Goal: Find specific page/section: Find specific page/section

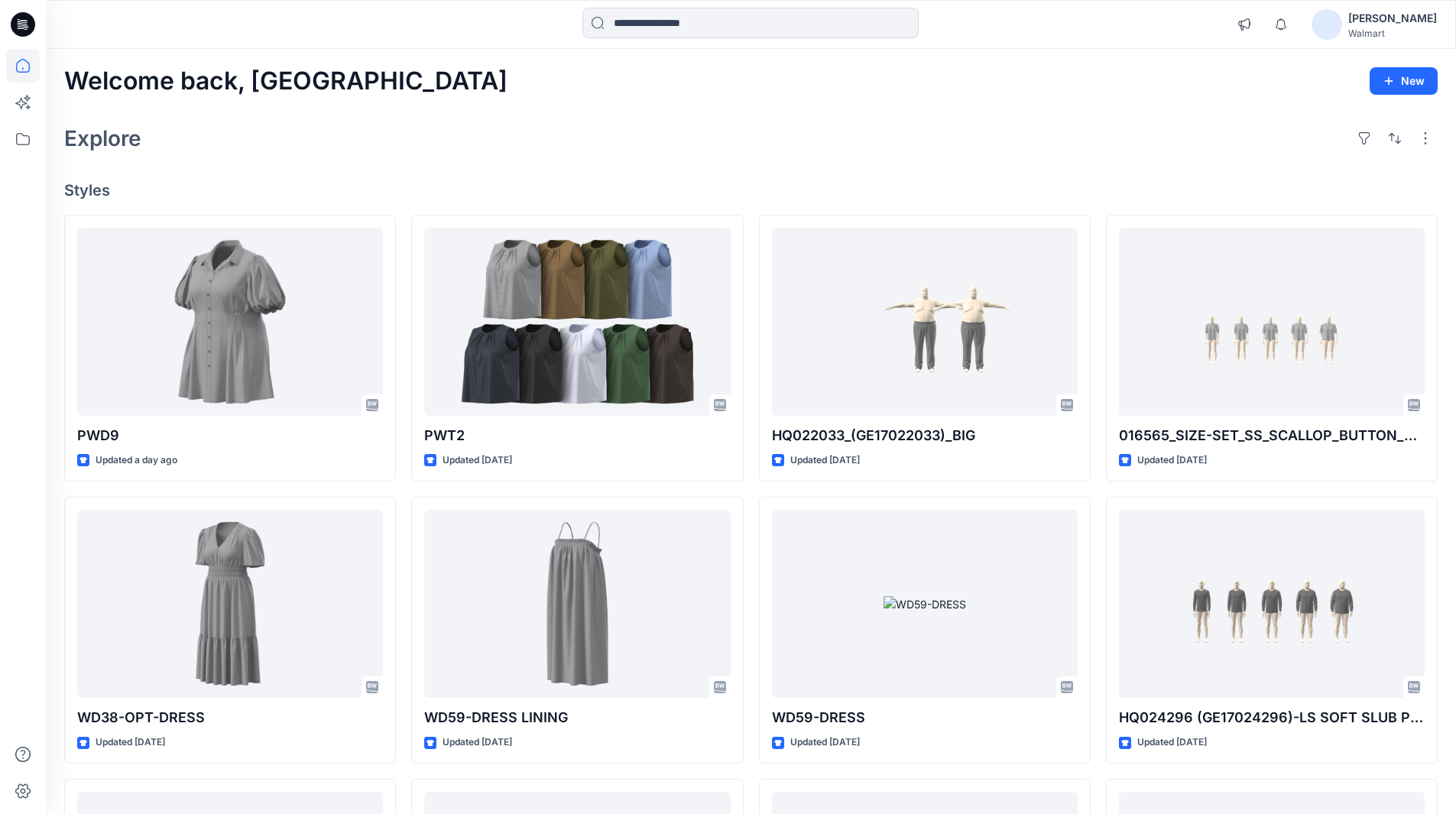
click at [1392, 21] on div "[PERSON_NAME]" at bounding box center [1392, 18] width 88 height 18
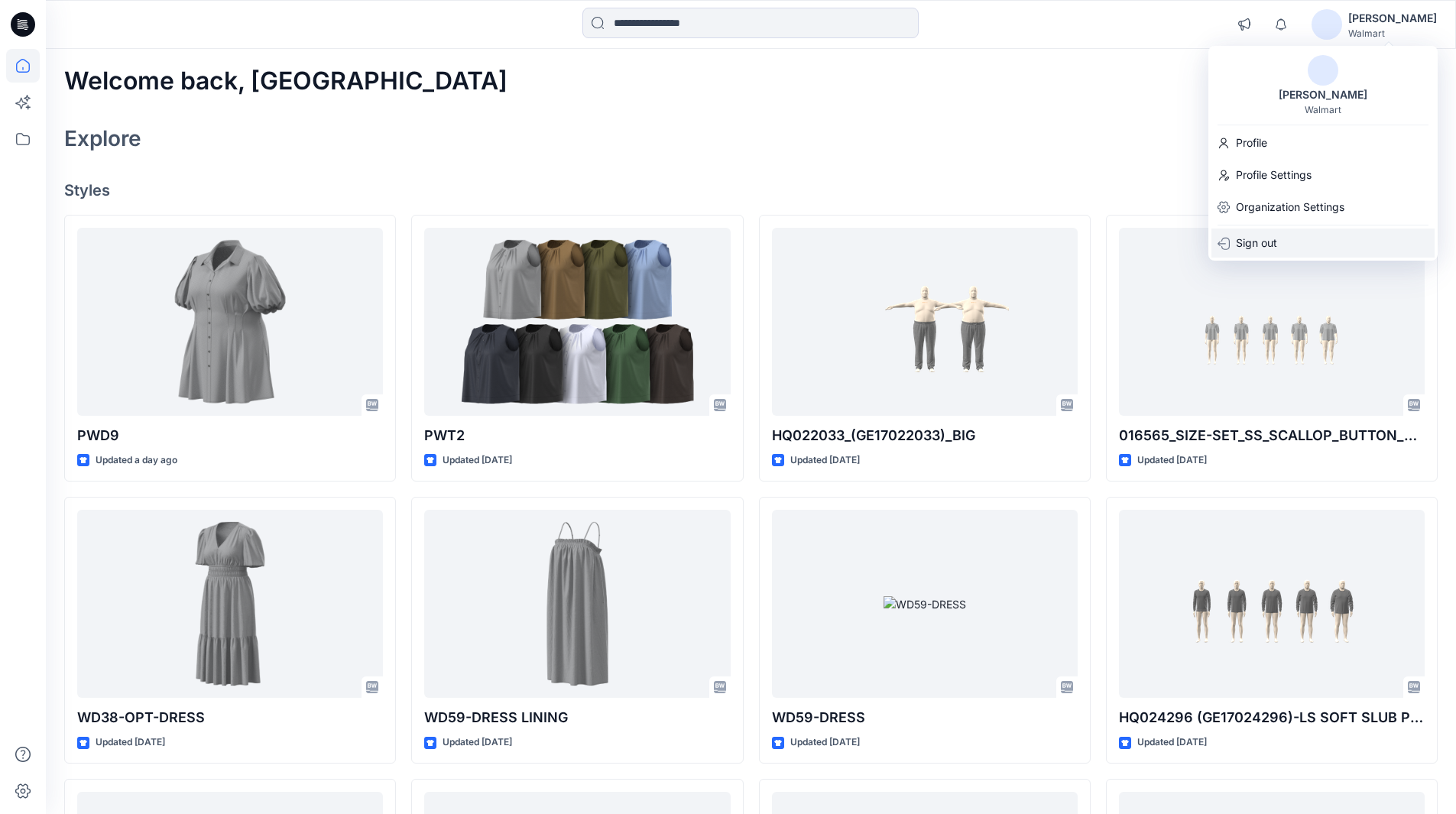
click at [1260, 240] on p "Sign out" at bounding box center [1257, 243] width 41 height 29
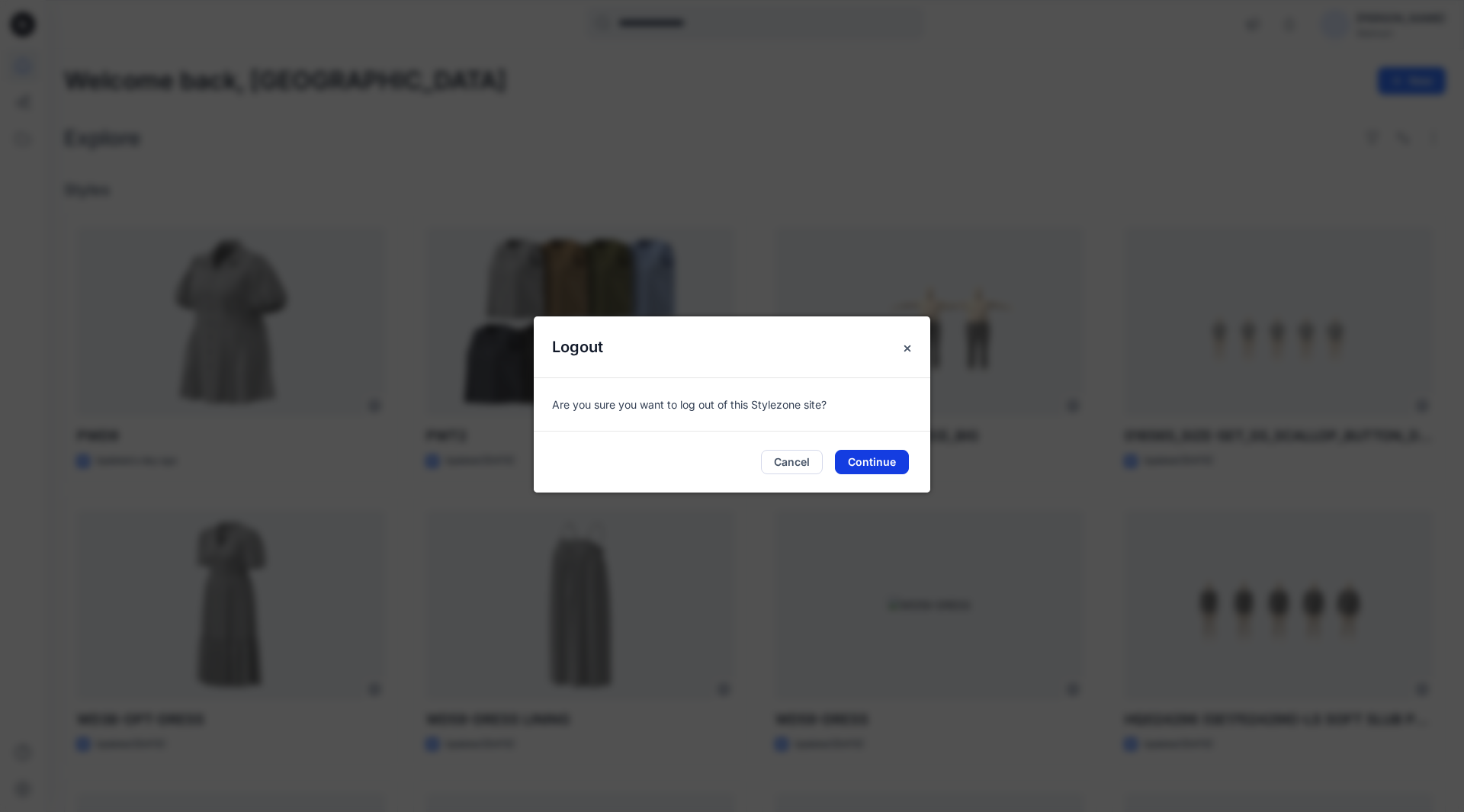
click at [863, 463] on button "Continue" at bounding box center [872, 462] width 74 height 24
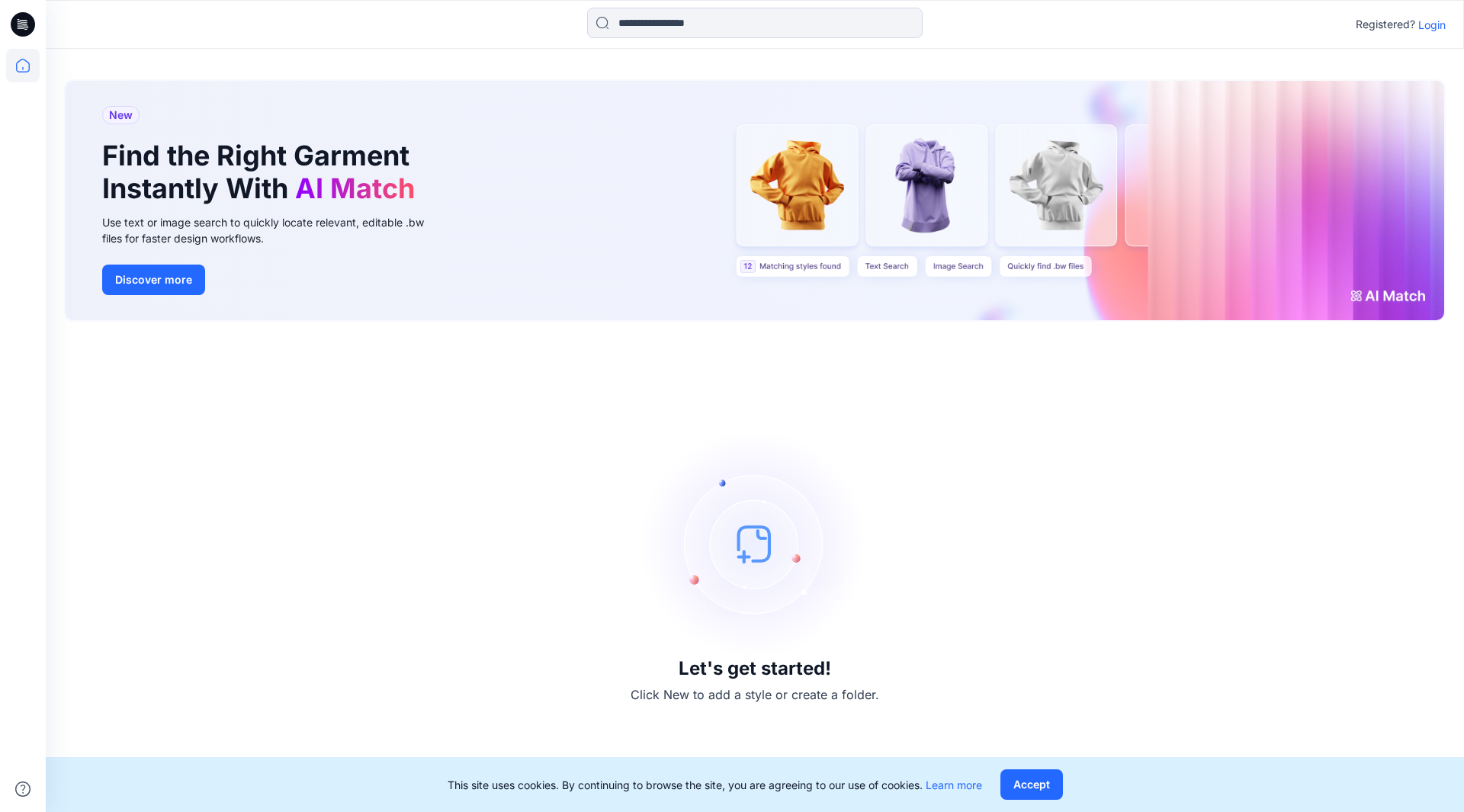
click at [1440, 29] on p "Login" at bounding box center [1432, 25] width 27 height 16
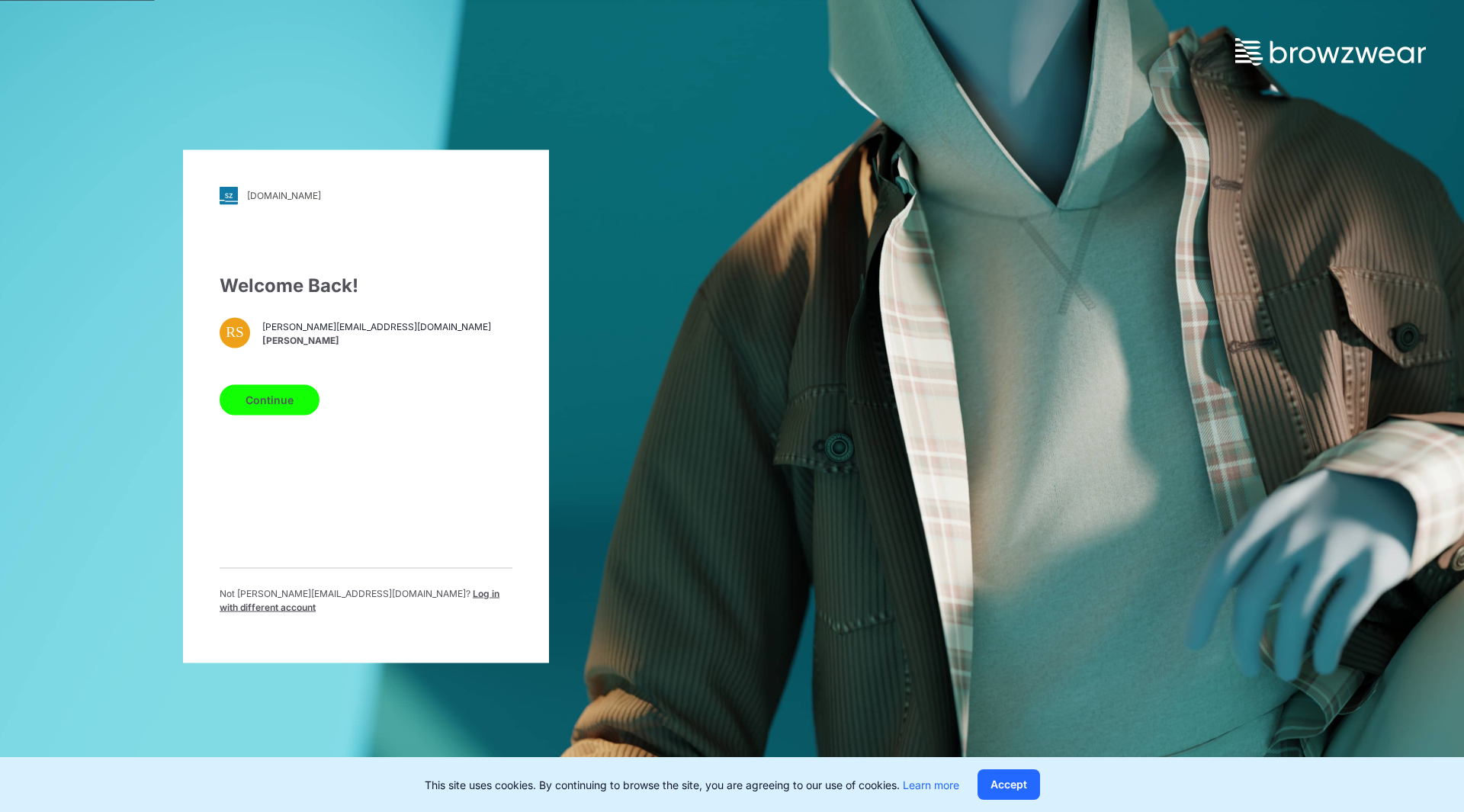
click at [344, 464] on div "Welcome Back! RS [EMAIL_ADDRESS][DOMAIN_NAME] [PERSON_NAME] Continue Not [EMAIL…" at bounding box center [366, 449] width 293 height 355
click at [411, 600] on span "Log in with different account" at bounding box center [359, 600] width 280 height 25
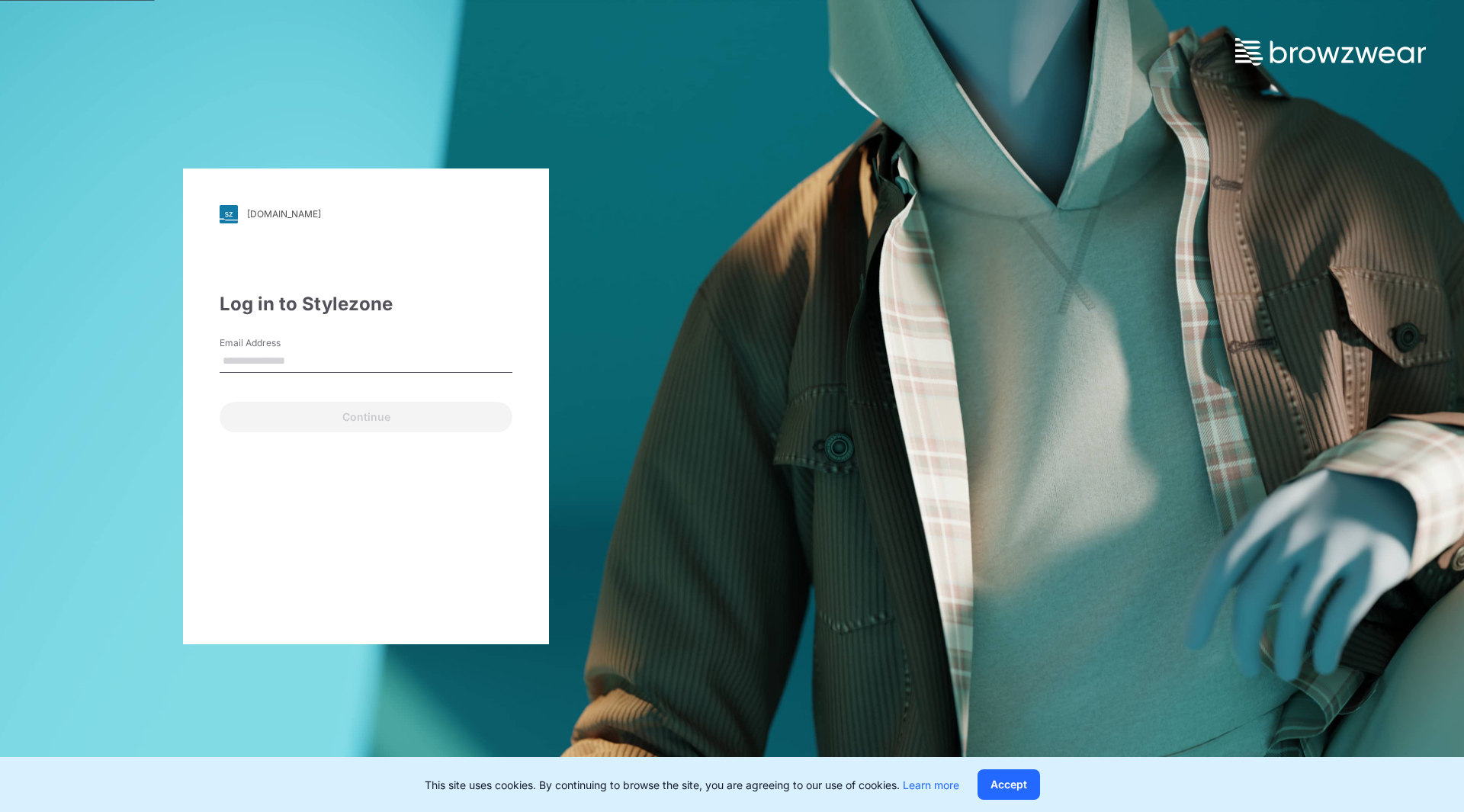
click at [306, 363] on input "Email Address" at bounding box center [366, 361] width 293 height 23
type input "**********"
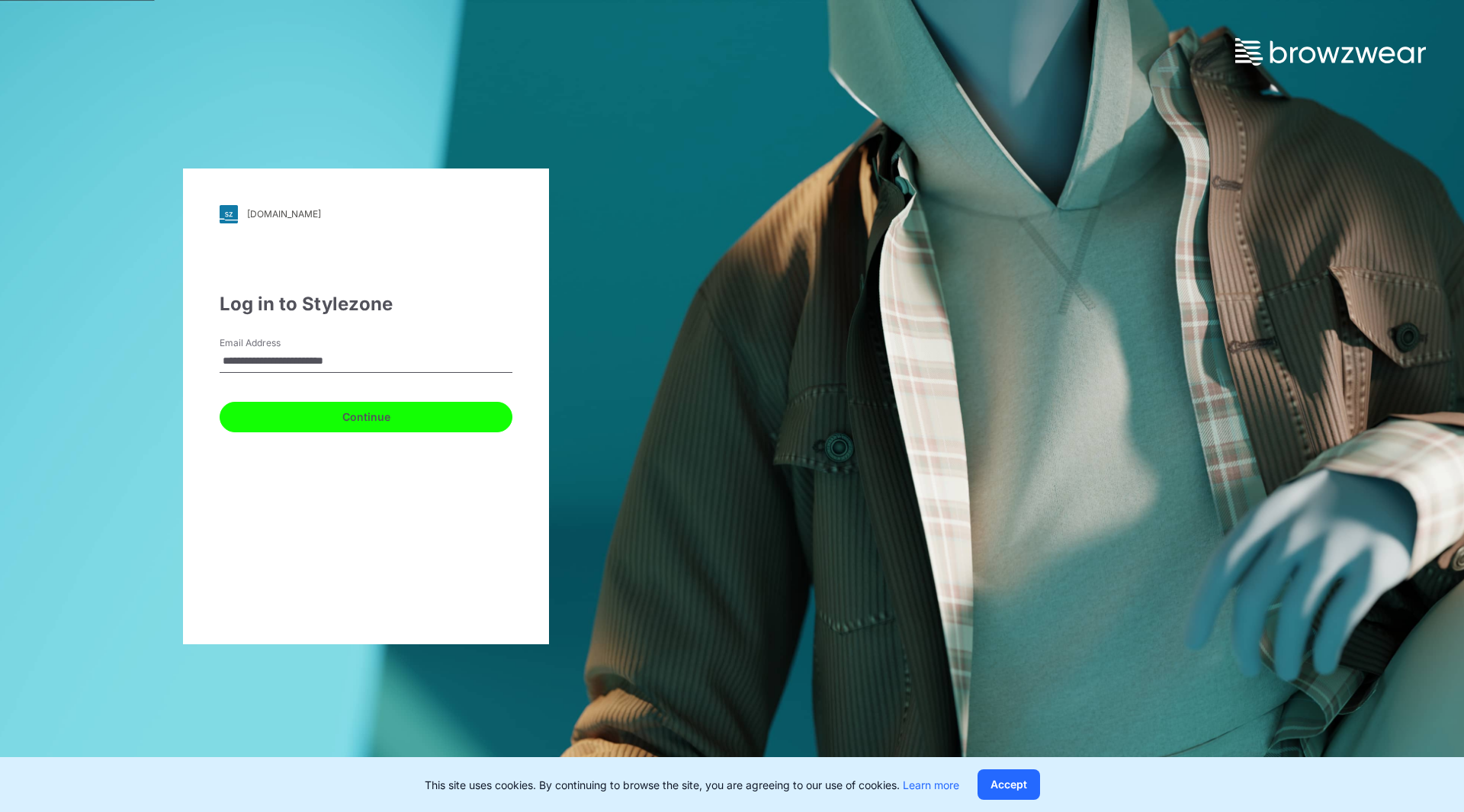
click at [362, 415] on button "Continue" at bounding box center [366, 417] width 293 height 31
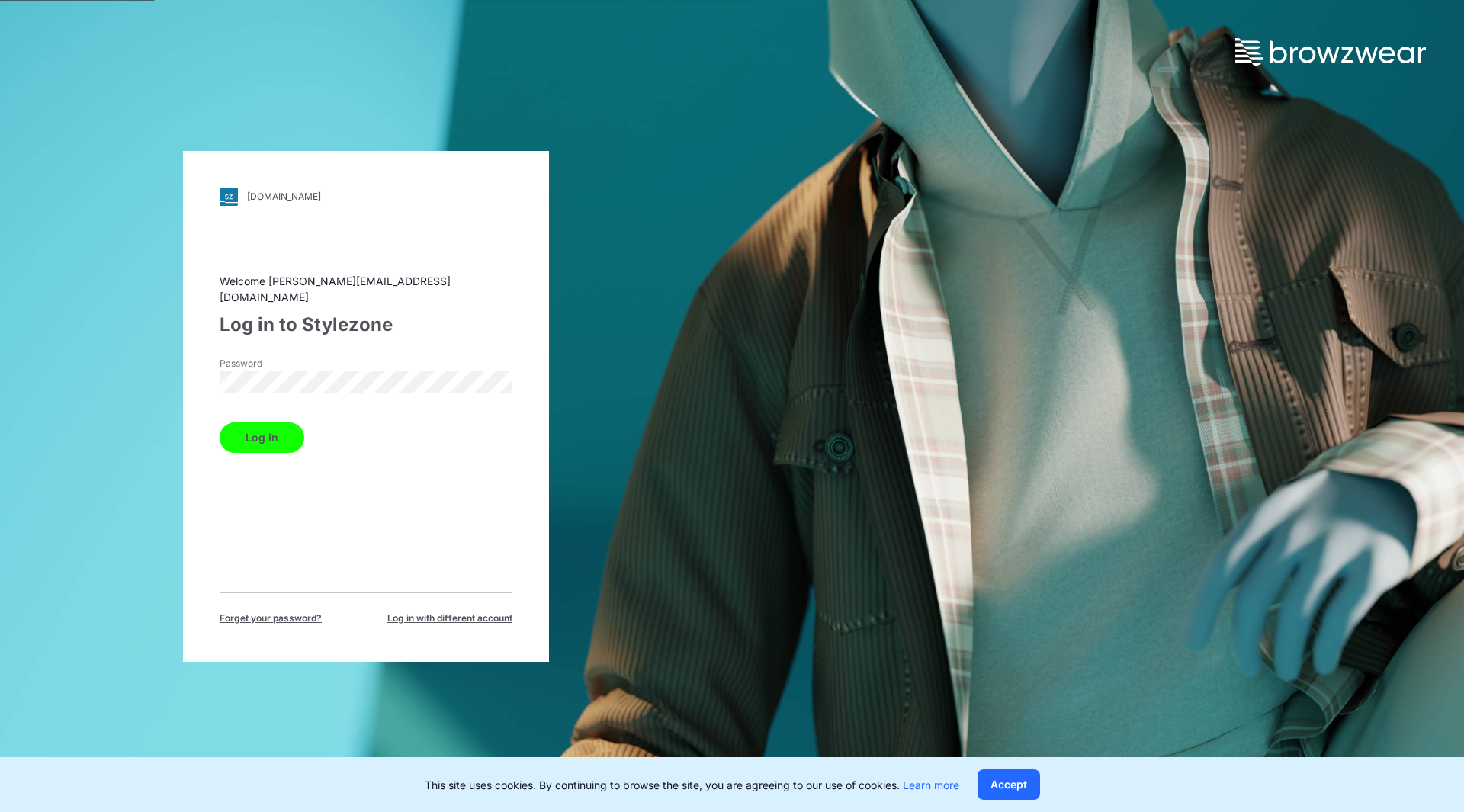
click at [265, 432] on button "Log in" at bounding box center [261, 438] width 85 height 31
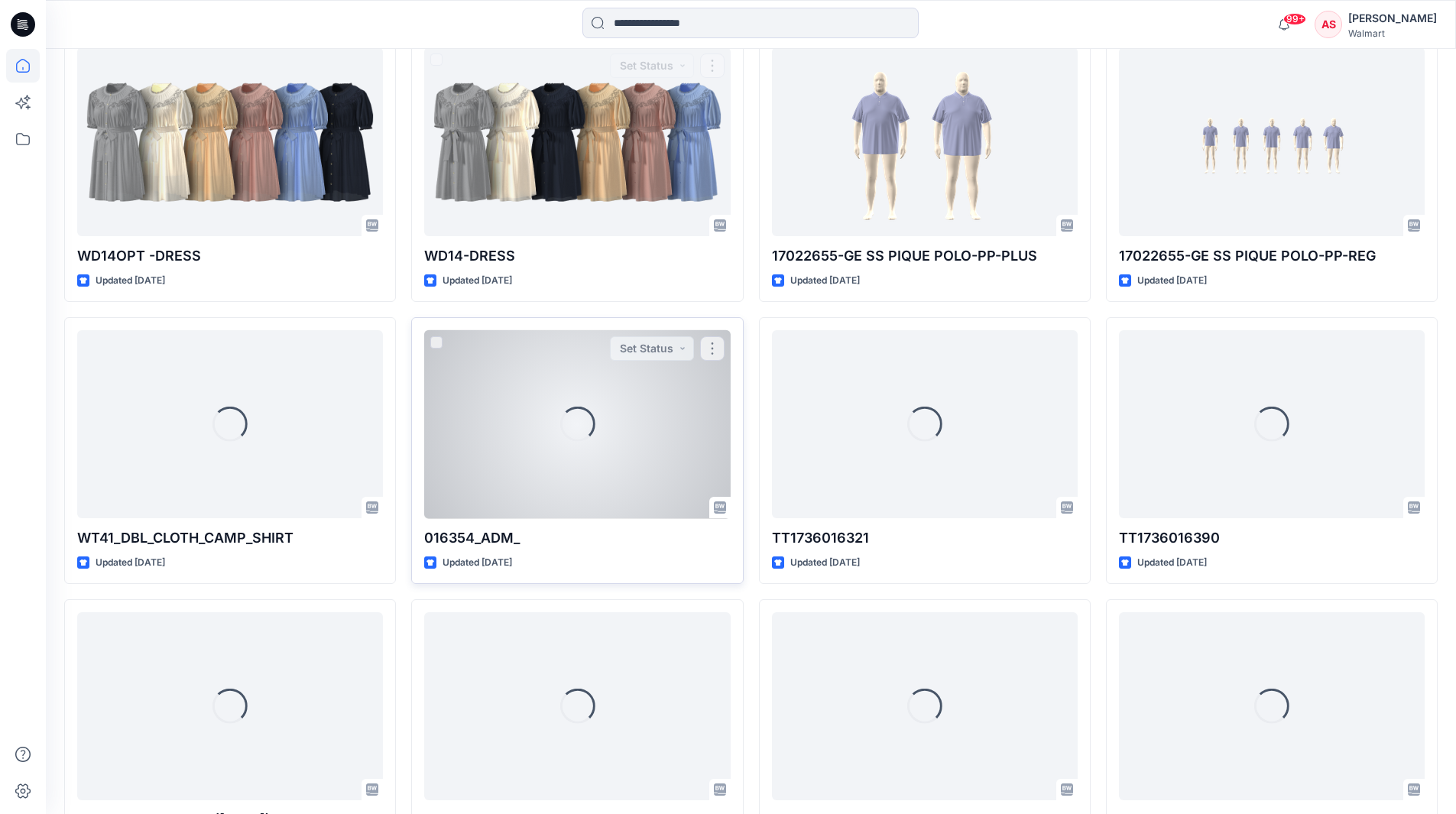
scroll to position [6116, 0]
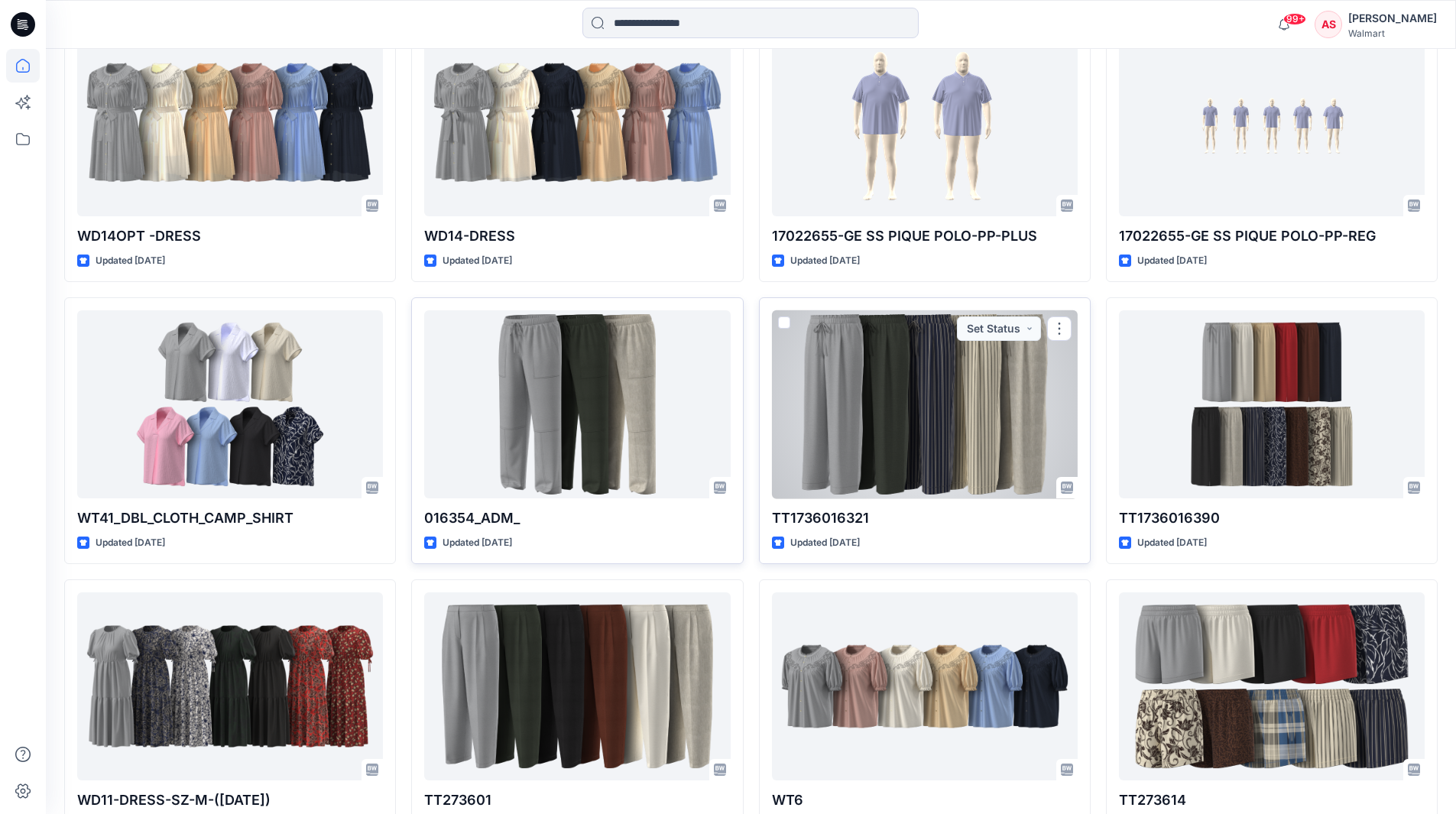
click at [864, 396] on div at bounding box center [925, 404] width 306 height 189
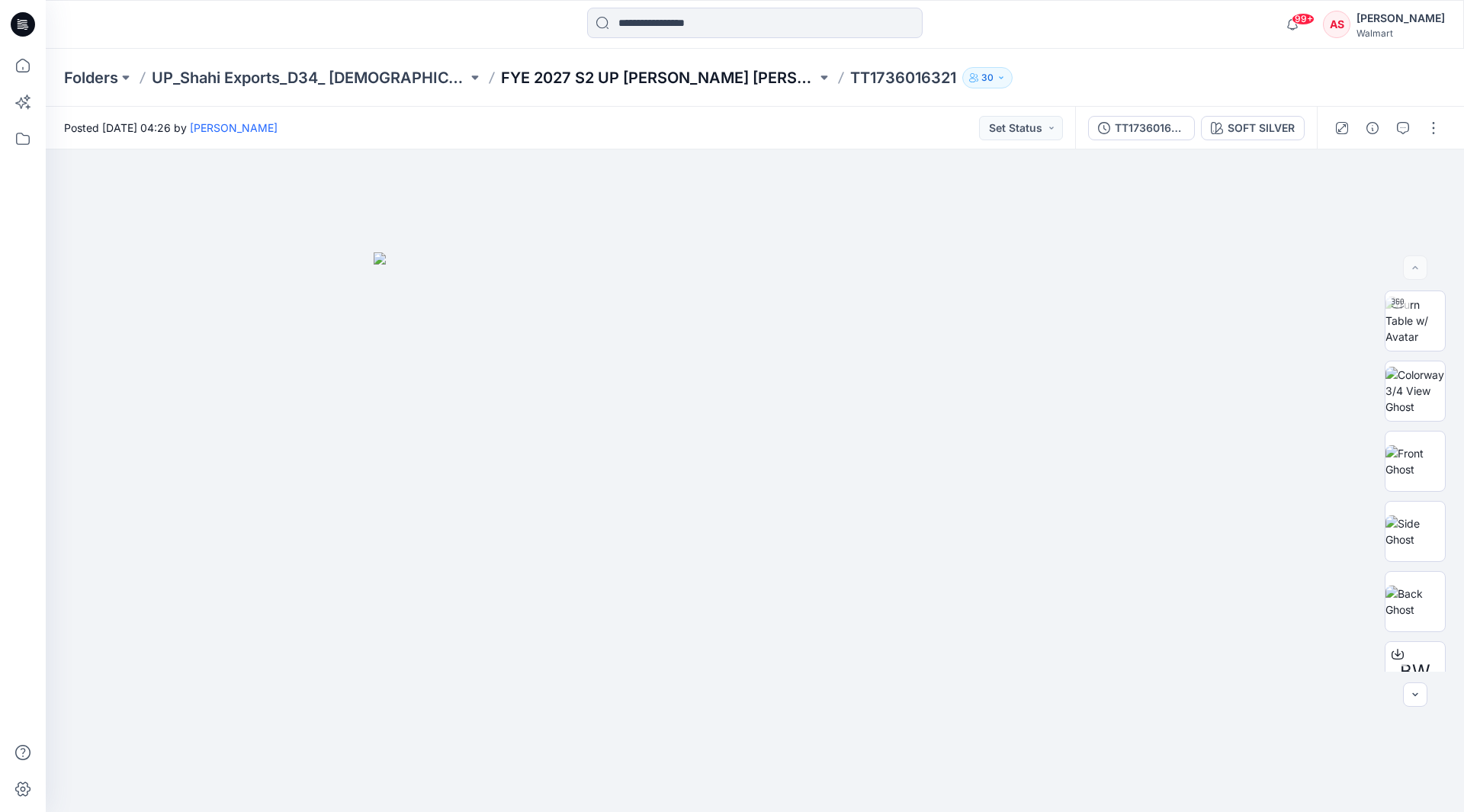
click at [625, 73] on p "FYE 2027 S2 UP [PERSON_NAME] [PERSON_NAME]" at bounding box center [659, 77] width 316 height 21
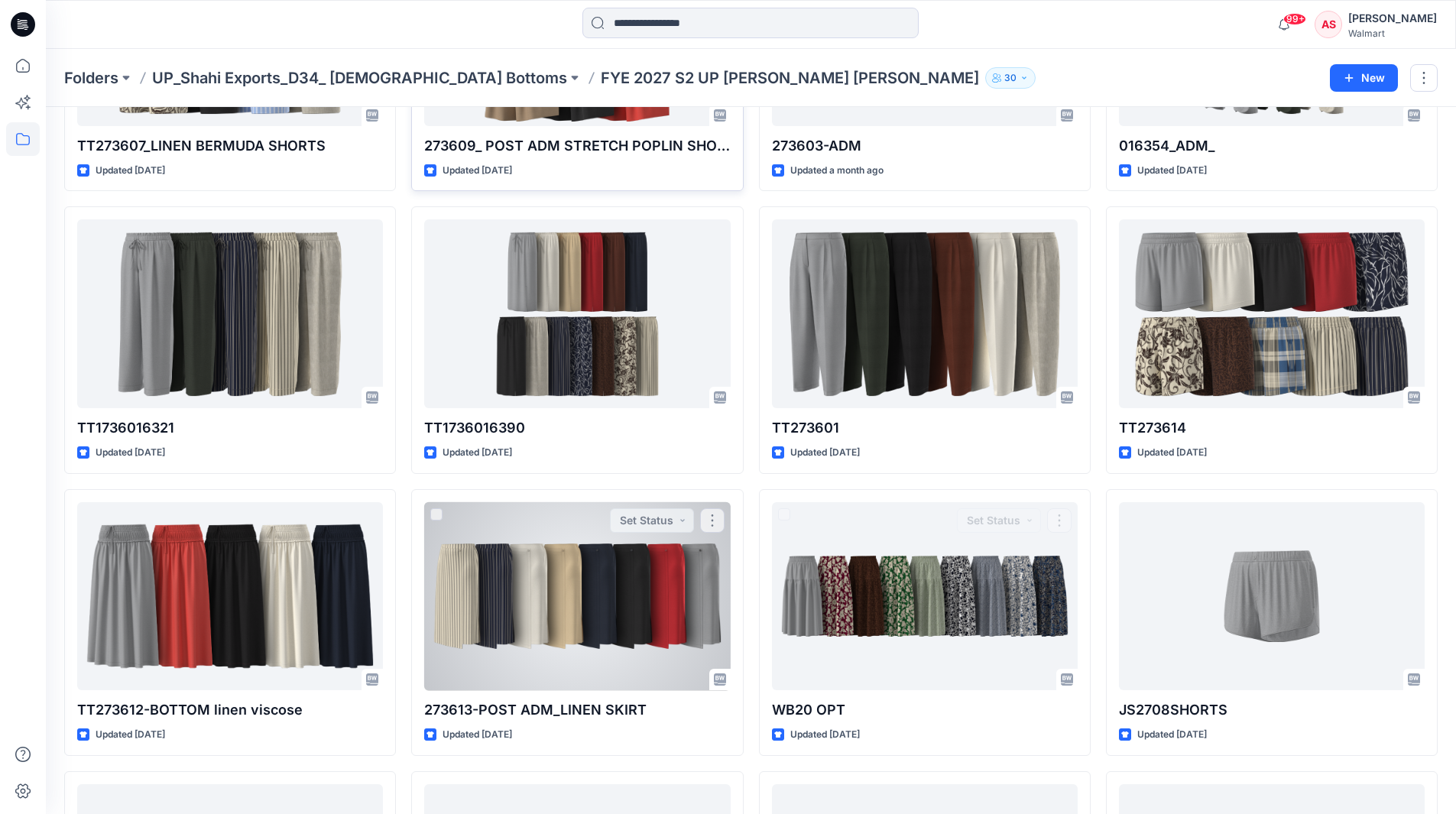
scroll to position [313, 0]
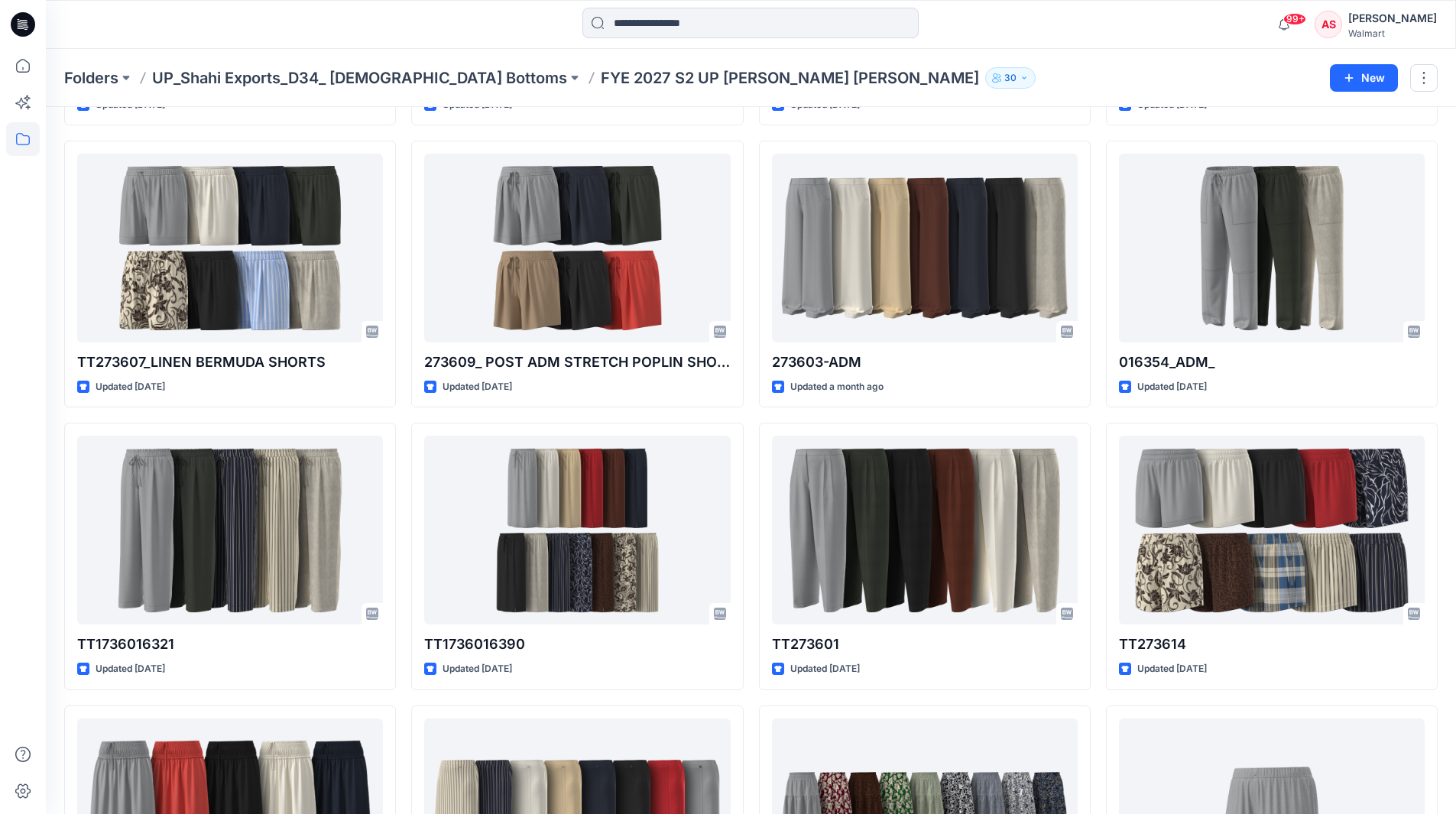
click at [601, 77] on p "FYE 2027 S2 UP [PERSON_NAME] [PERSON_NAME]" at bounding box center [790, 77] width 379 height 21
click at [601, 78] on p "FYE 2027 S2 UP [PERSON_NAME] [PERSON_NAME]" at bounding box center [790, 77] width 379 height 21
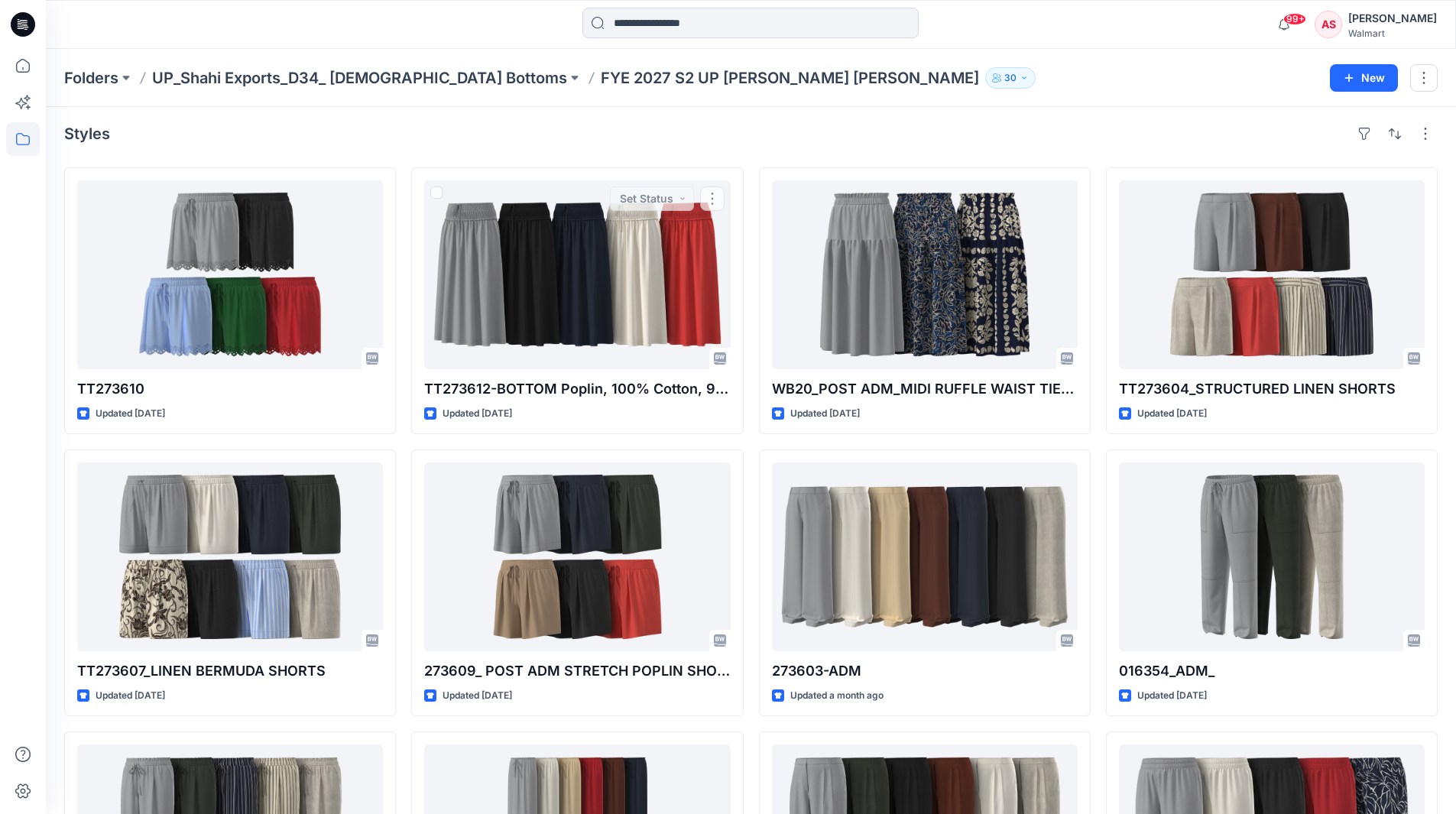
scroll to position [0, 0]
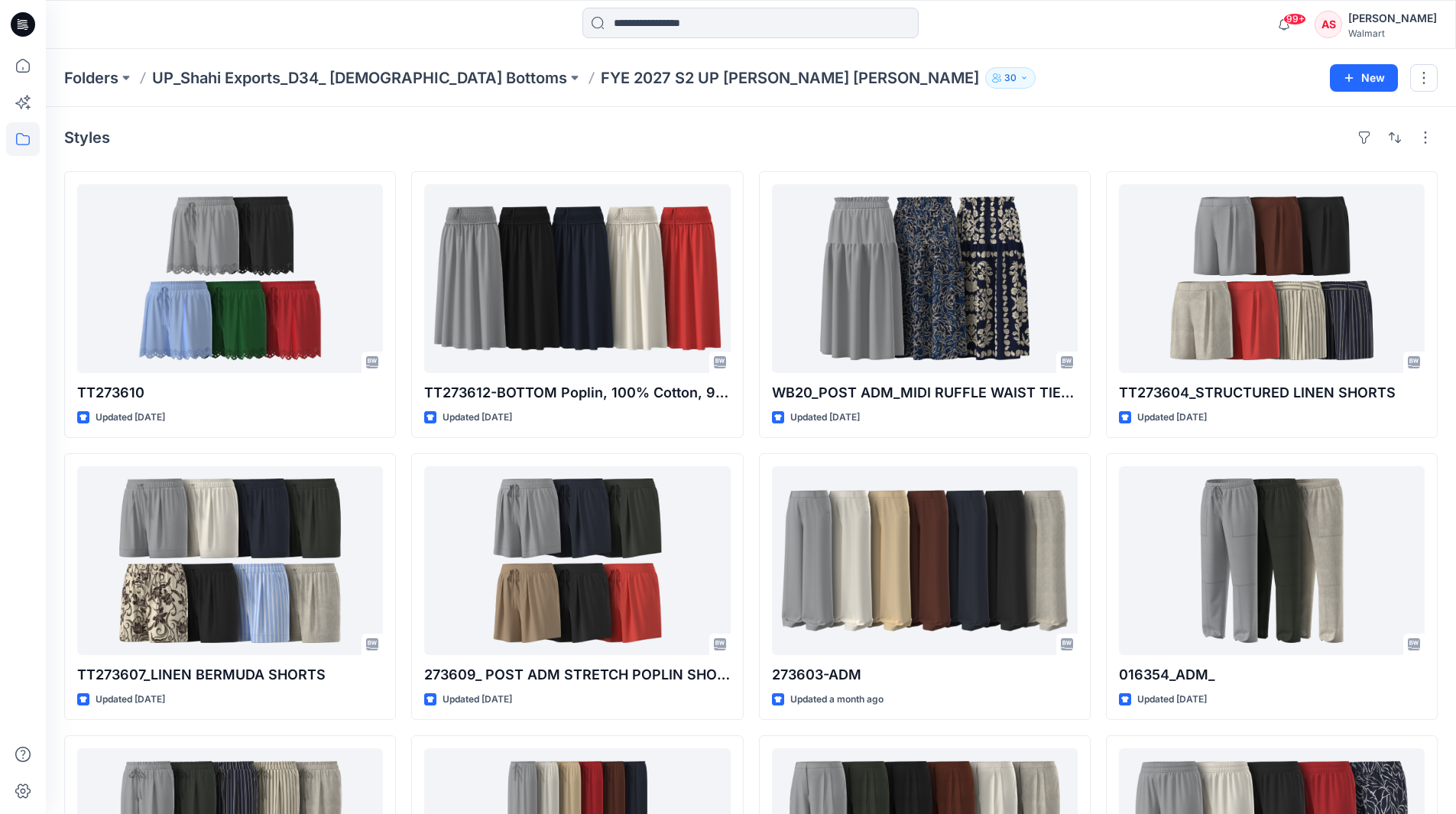
click at [1020, 77] on icon "button" at bounding box center [1024, 77] width 9 height 9
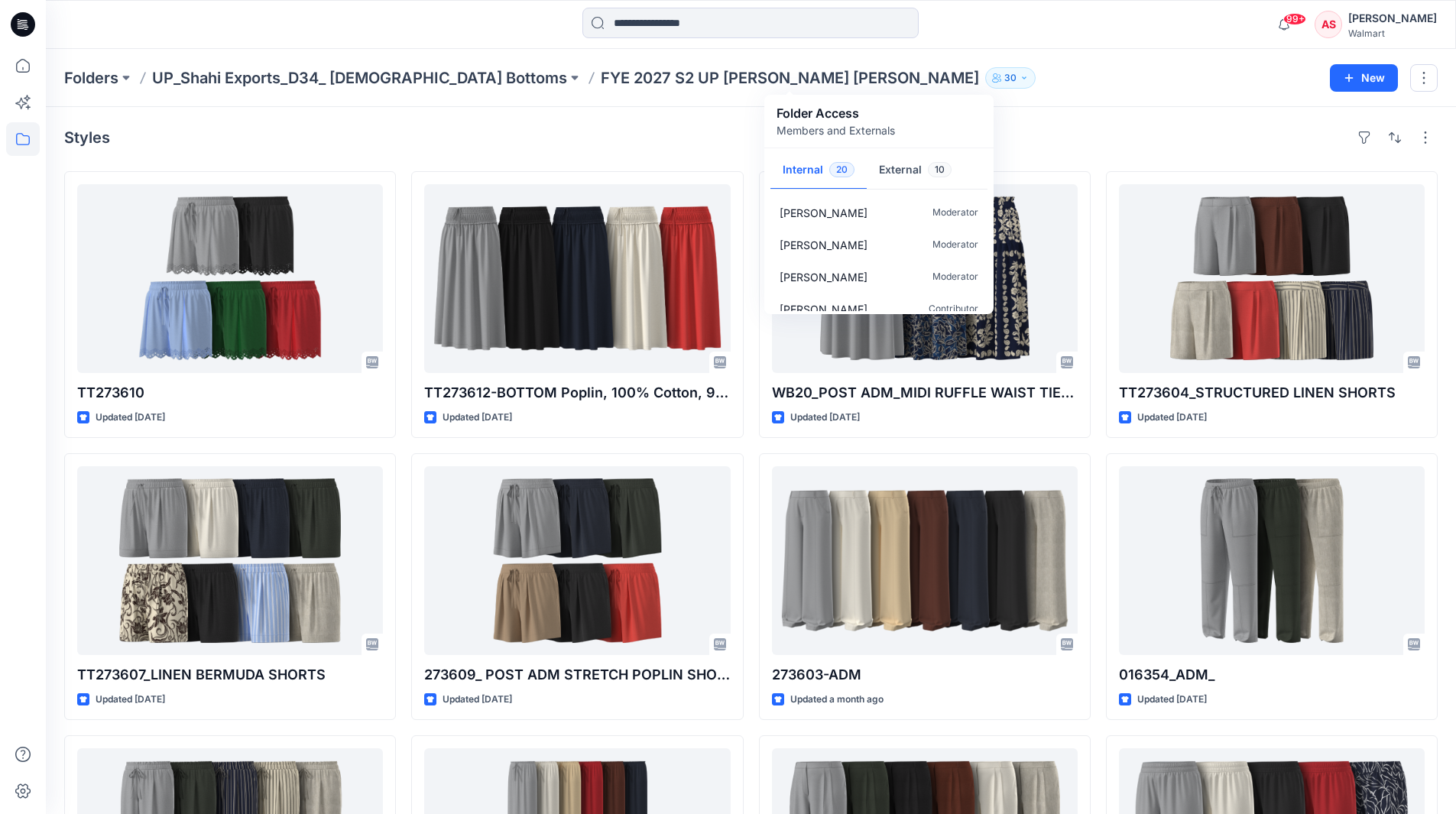
click at [623, 78] on p "FYE 2027 S2 UP [PERSON_NAME] [PERSON_NAME]" at bounding box center [790, 77] width 379 height 21
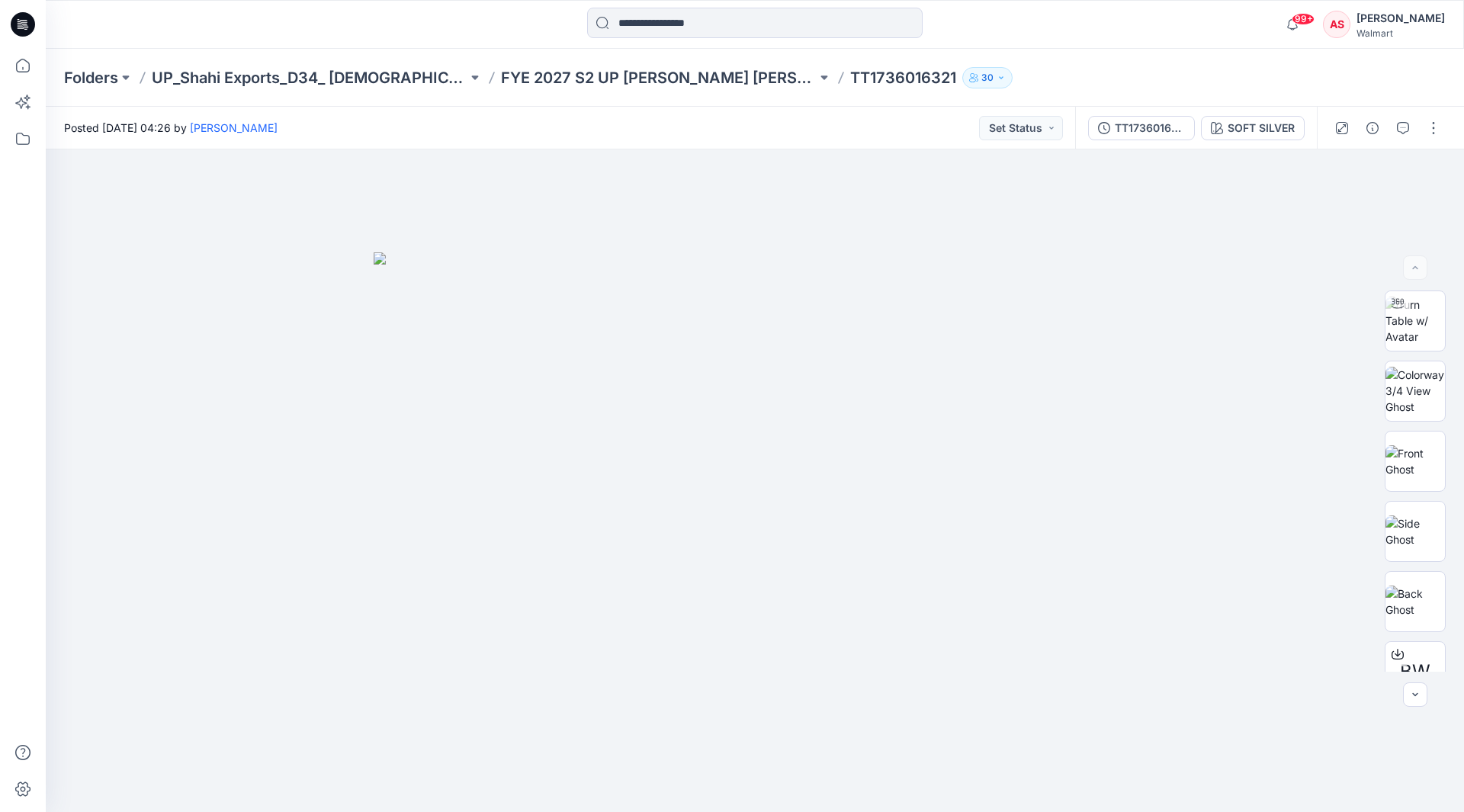
click at [21, 27] on icon at bounding box center [22, 24] width 24 height 49
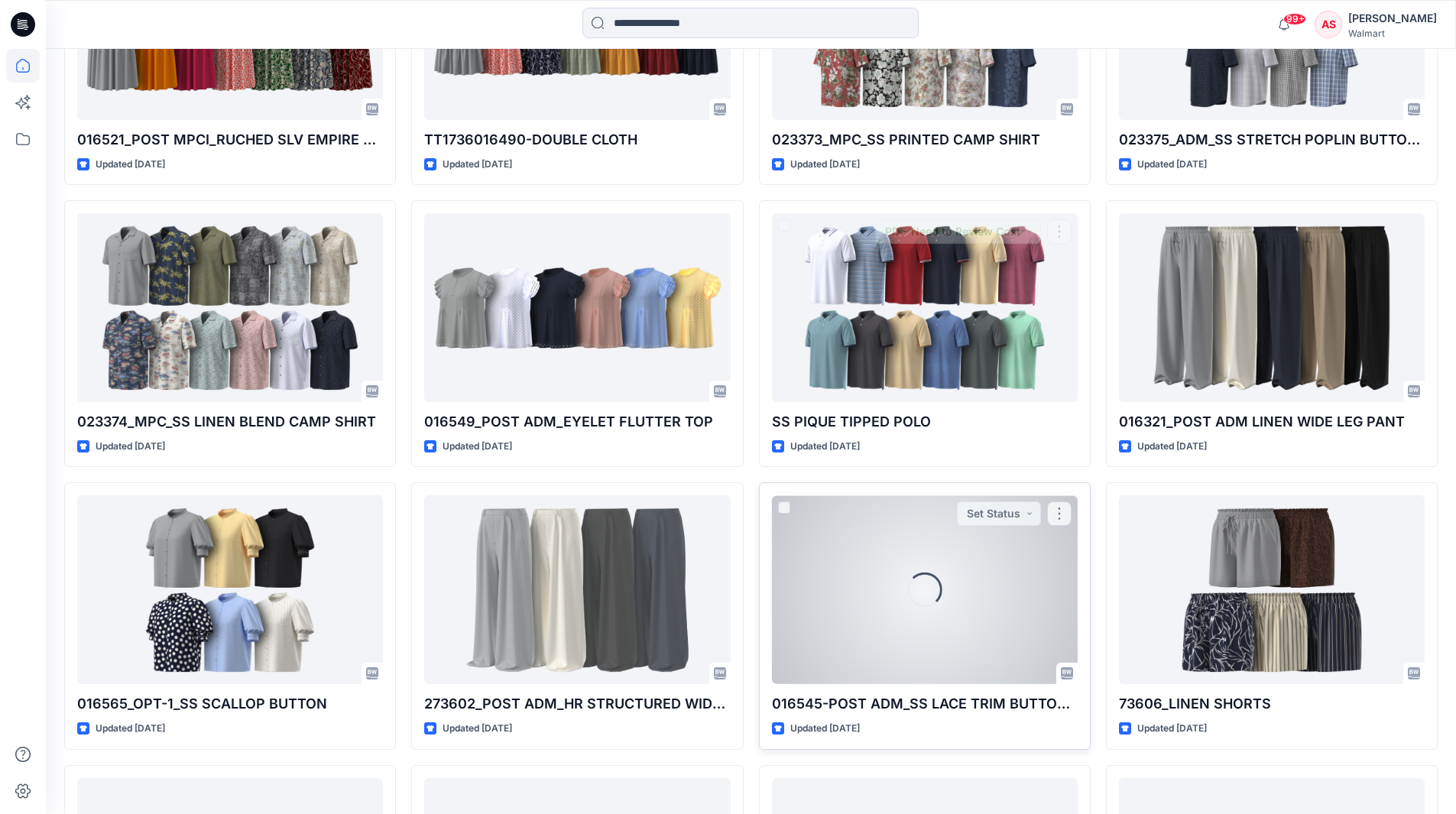
scroll to position [8961, 0]
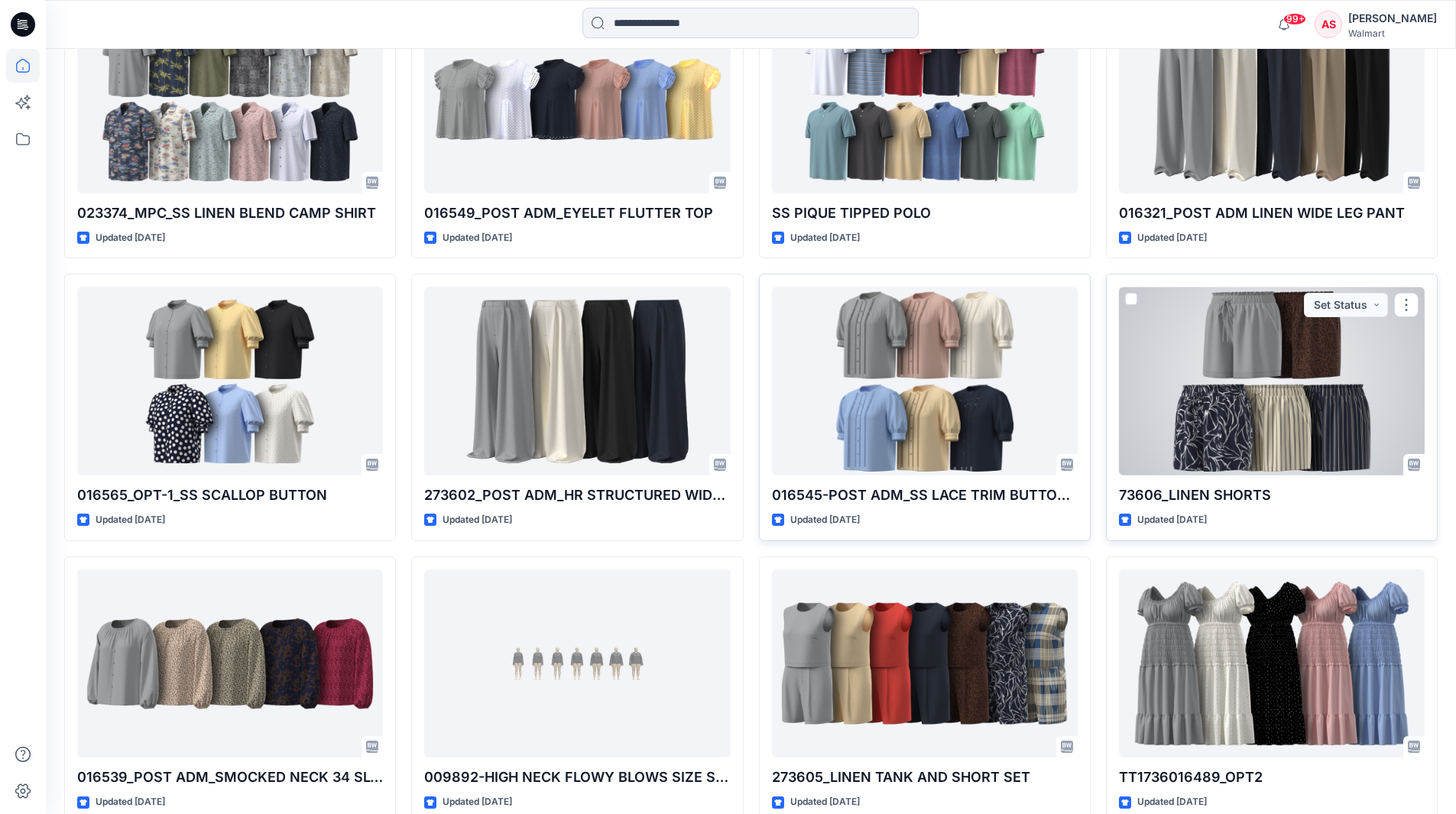
click at [1244, 341] on div at bounding box center [1271, 381] width 306 height 189
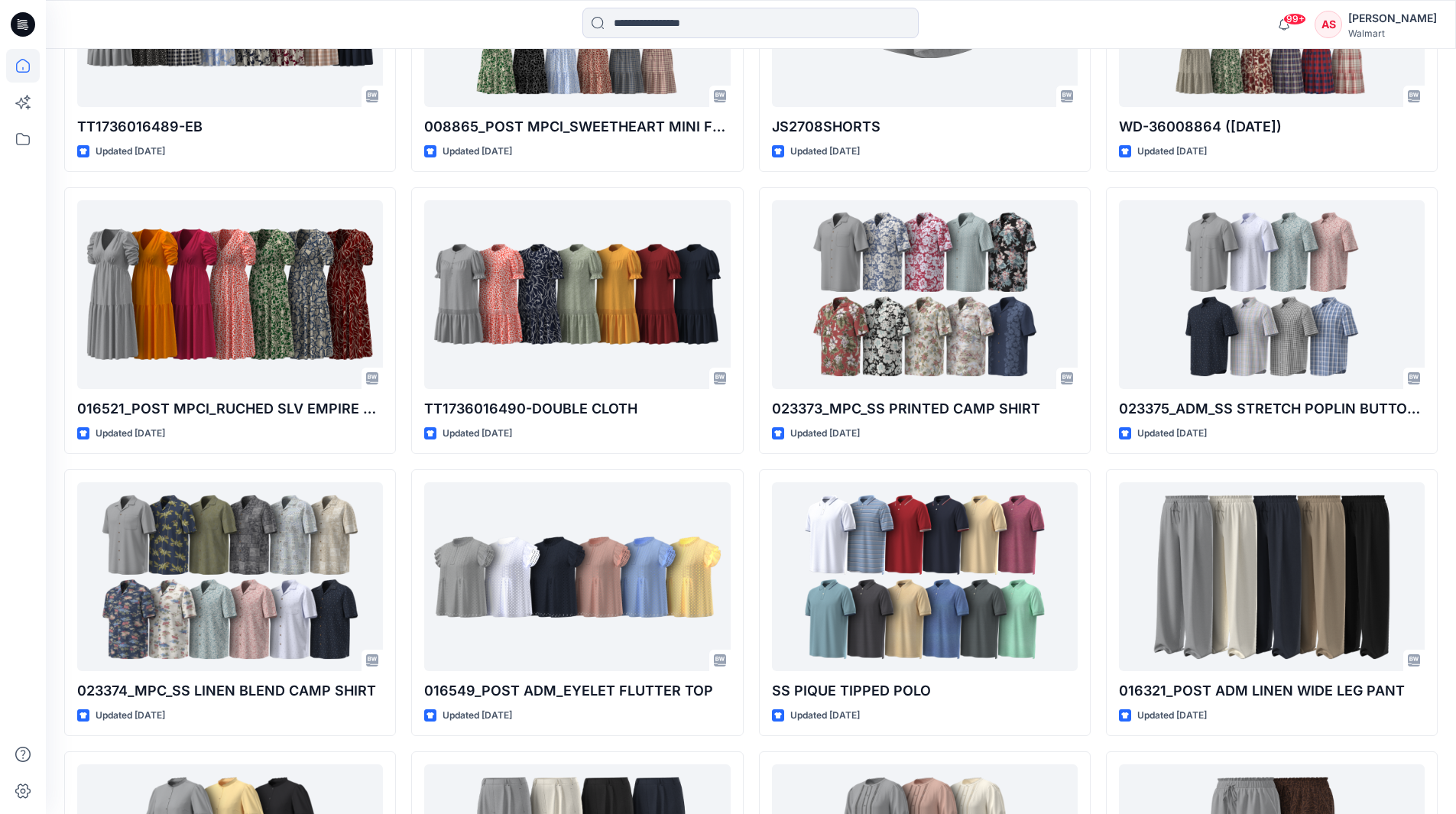
scroll to position [8485, 0]
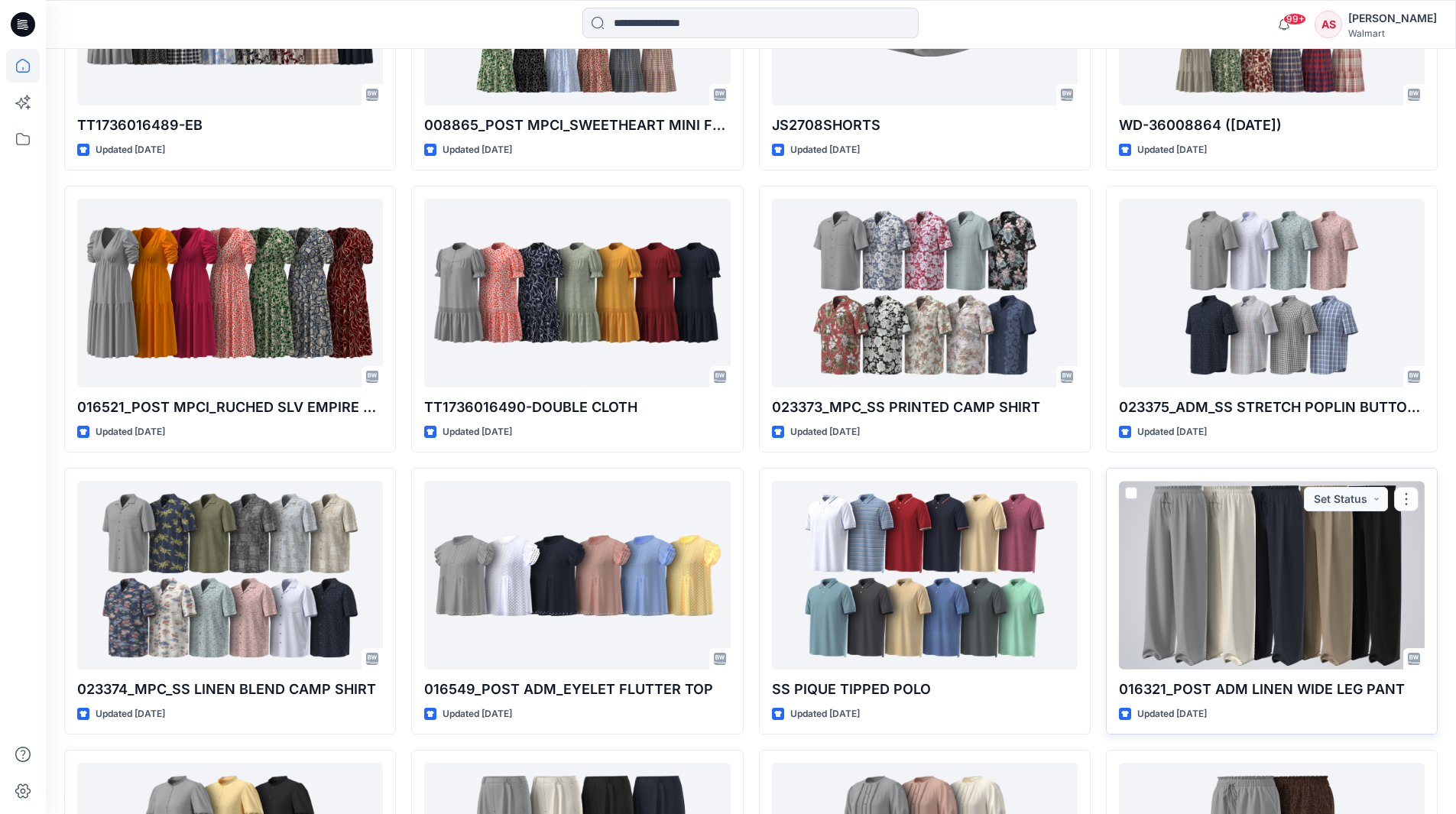
click at [1186, 537] on div at bounding box center [1271, 575] width 306 height 189
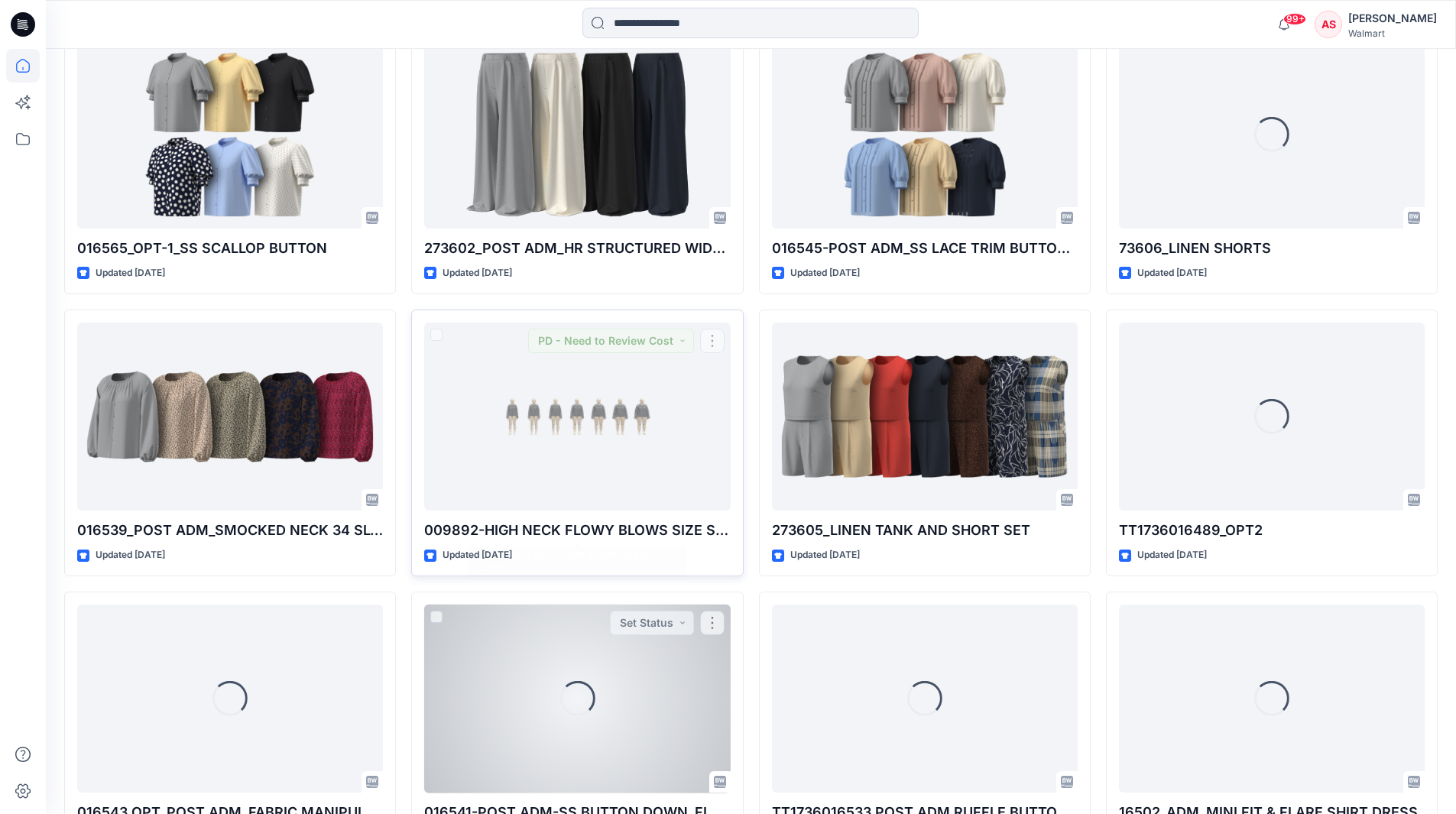
scroll to position [9426, 0]
